Goal: Find specific page/section

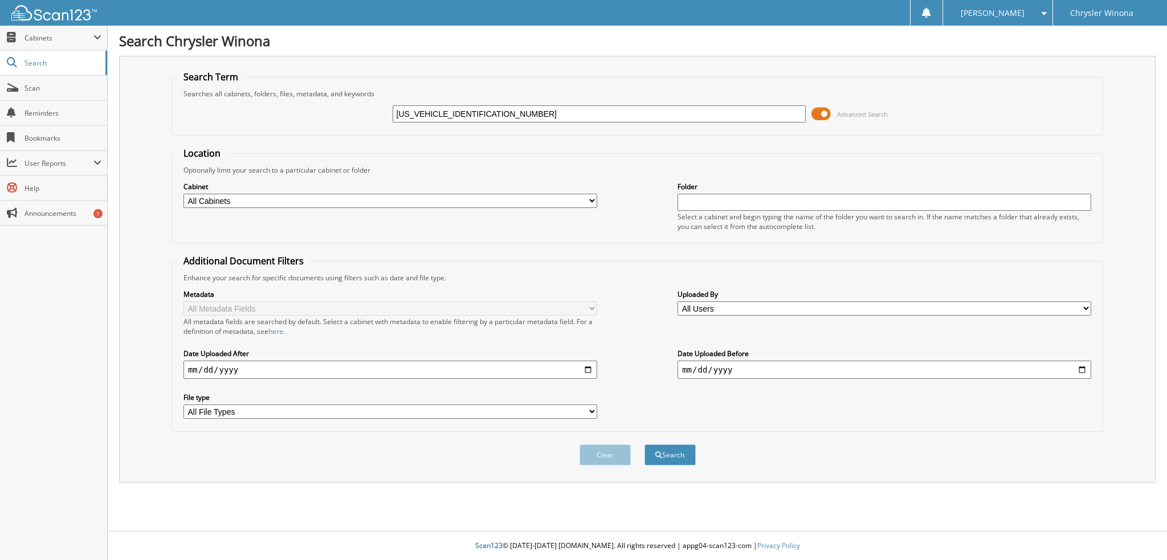
type input "[US_VEHICLE_IDENTIFICATION_NUMBER]"
click at [472, 248] on div "Location Optionally limit your search to a particular cabinet or folder Cabinet…" at bounding box center [636, 289] width 931 height 285
drag, startPoint x: 633, startPoint y: 464, endPoint x: 604, endPoint y: 509, distance: 52.8
click at [604, 509] on div "Search Chrysler Winona Search Term Searches all cabinets, folders, files, metad…" at bounding box center [637, 280] width 1059 height 560
click at [672, 446] on button "Search" at bounding box center [669, 454] width 51 height 21
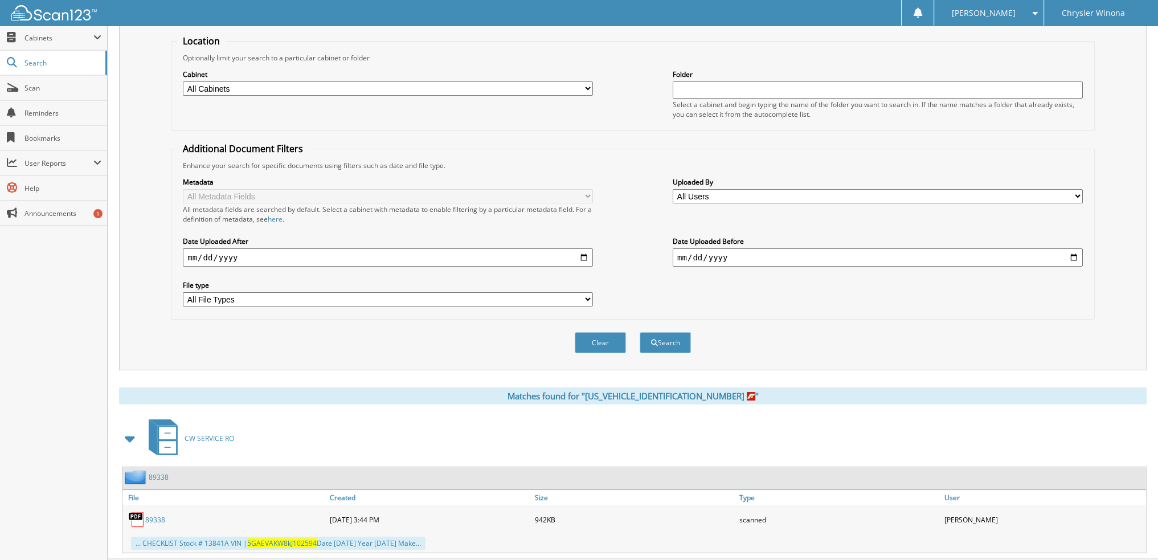
scroll to position [128, 0]
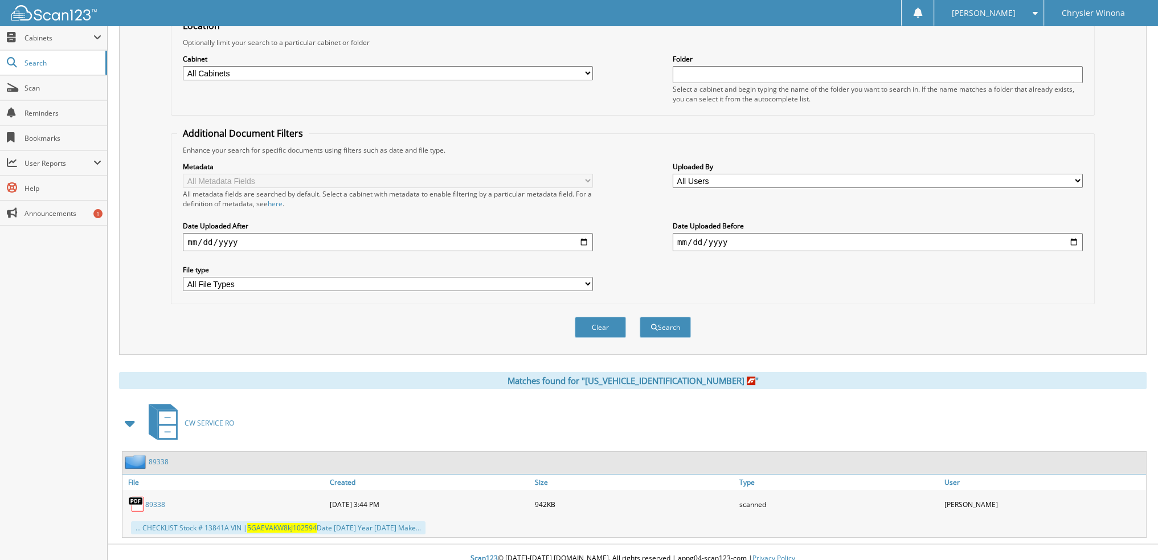
click at [145, 500] on link "89338" at bounding box center [155, 505] width 20 height 10
